Goal: Task Accomplishment & Management: Manage account settings

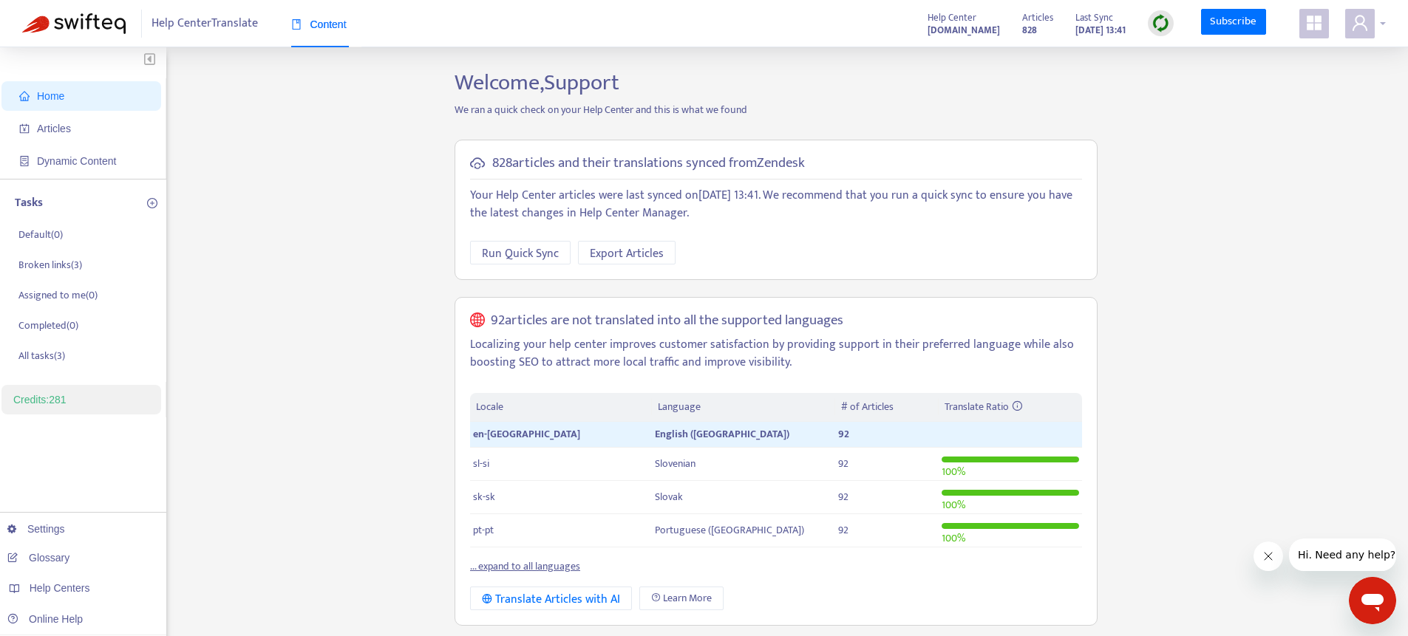
click at [1364, 25] on icon "user" at bounding box center [1359, 23] width 15 height 16
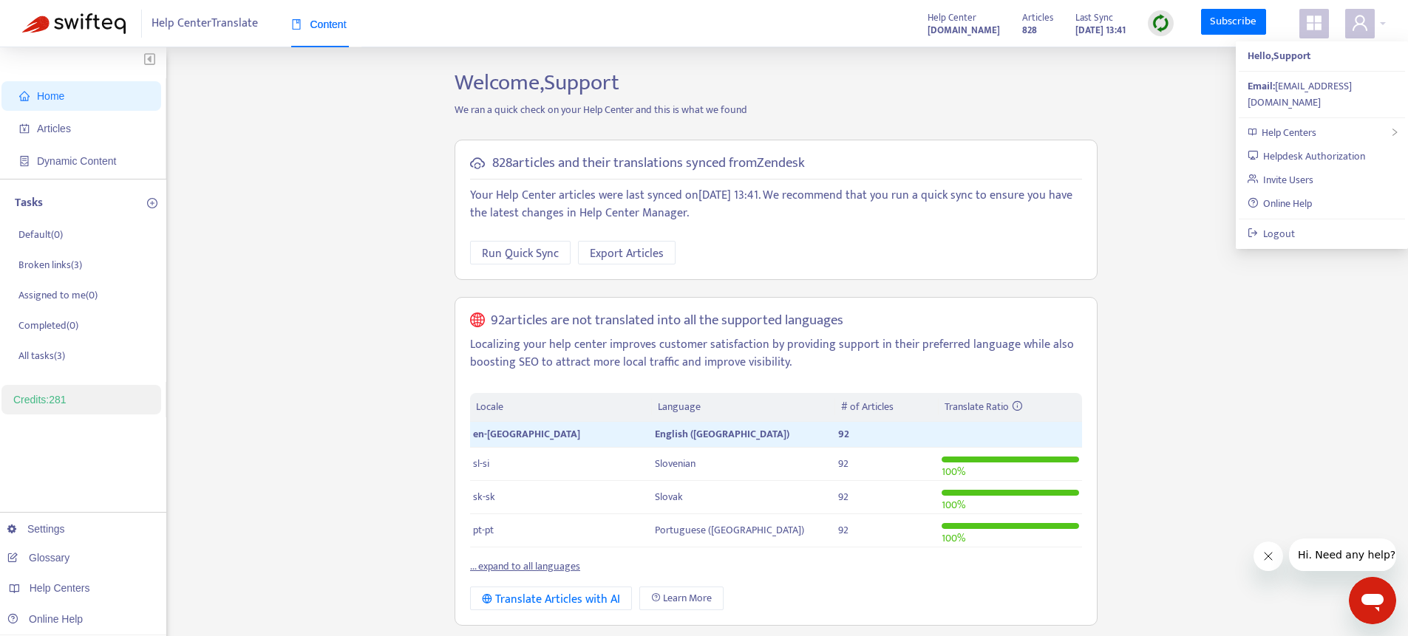
click at [528, 562] on link "... expand to all languages" at bounding box center [525, 566] width 110 height 17
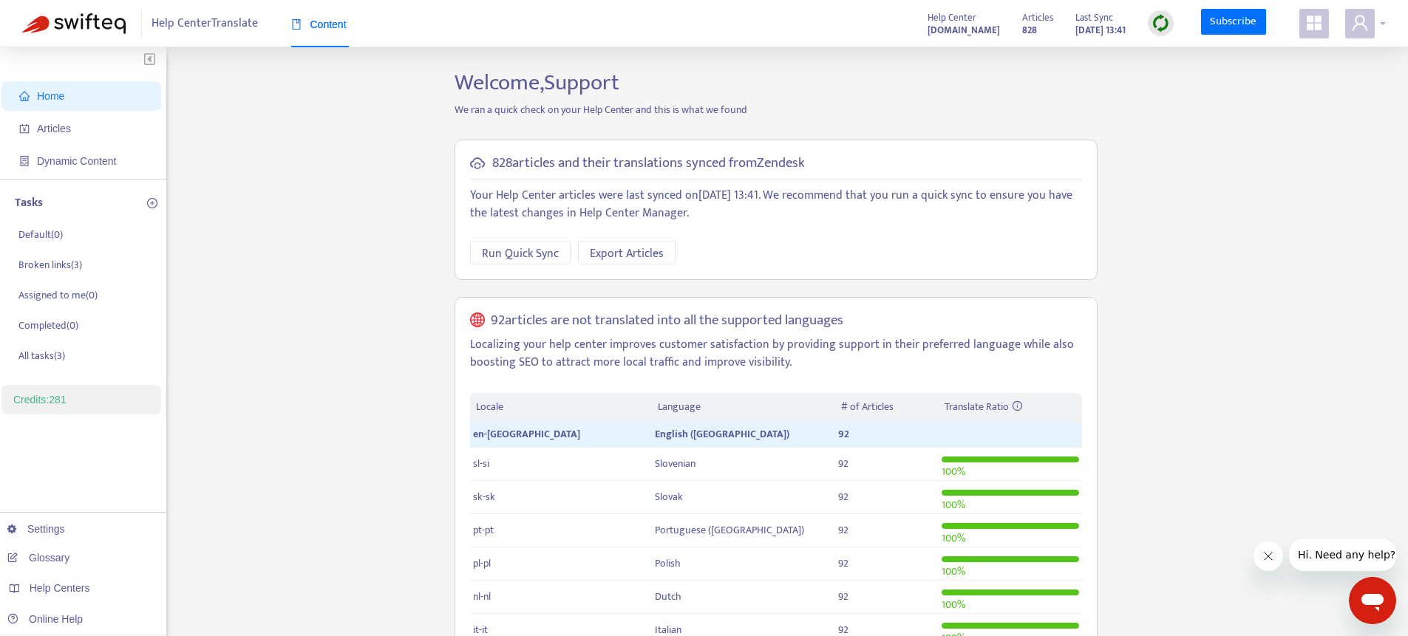
click at [1359, 28] on icon "user" at bounding box center [1360, 23] width 18 height 18
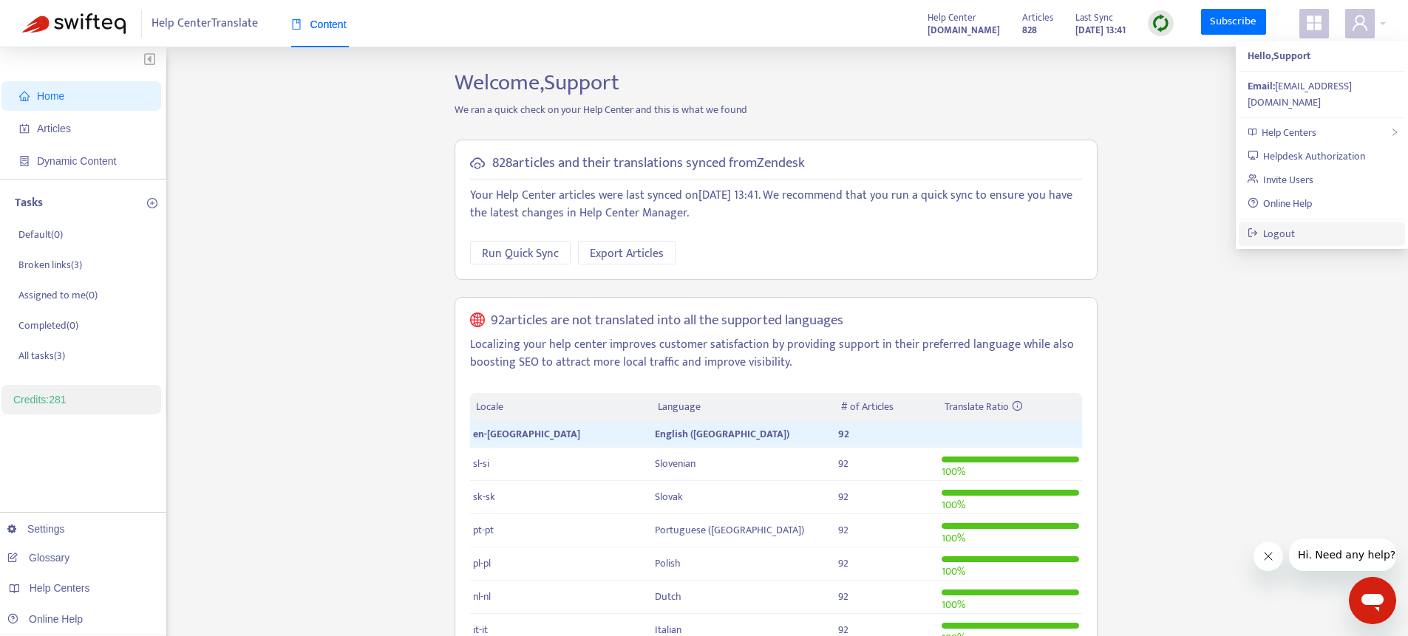
click at [1278, 225] on link "Logout" at bounding box center [1271, 233] width 48 height 17
